Goal: Submit feedback/report problem

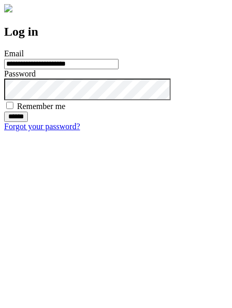
type input "**********"
click at [28, 122] on input "******" at bounding box center [16, 116] width 24 height 10
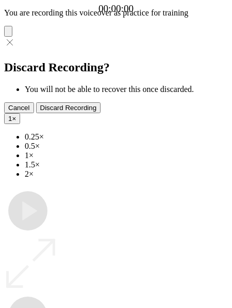
type input "**********"
